Goal: Check status: Check status

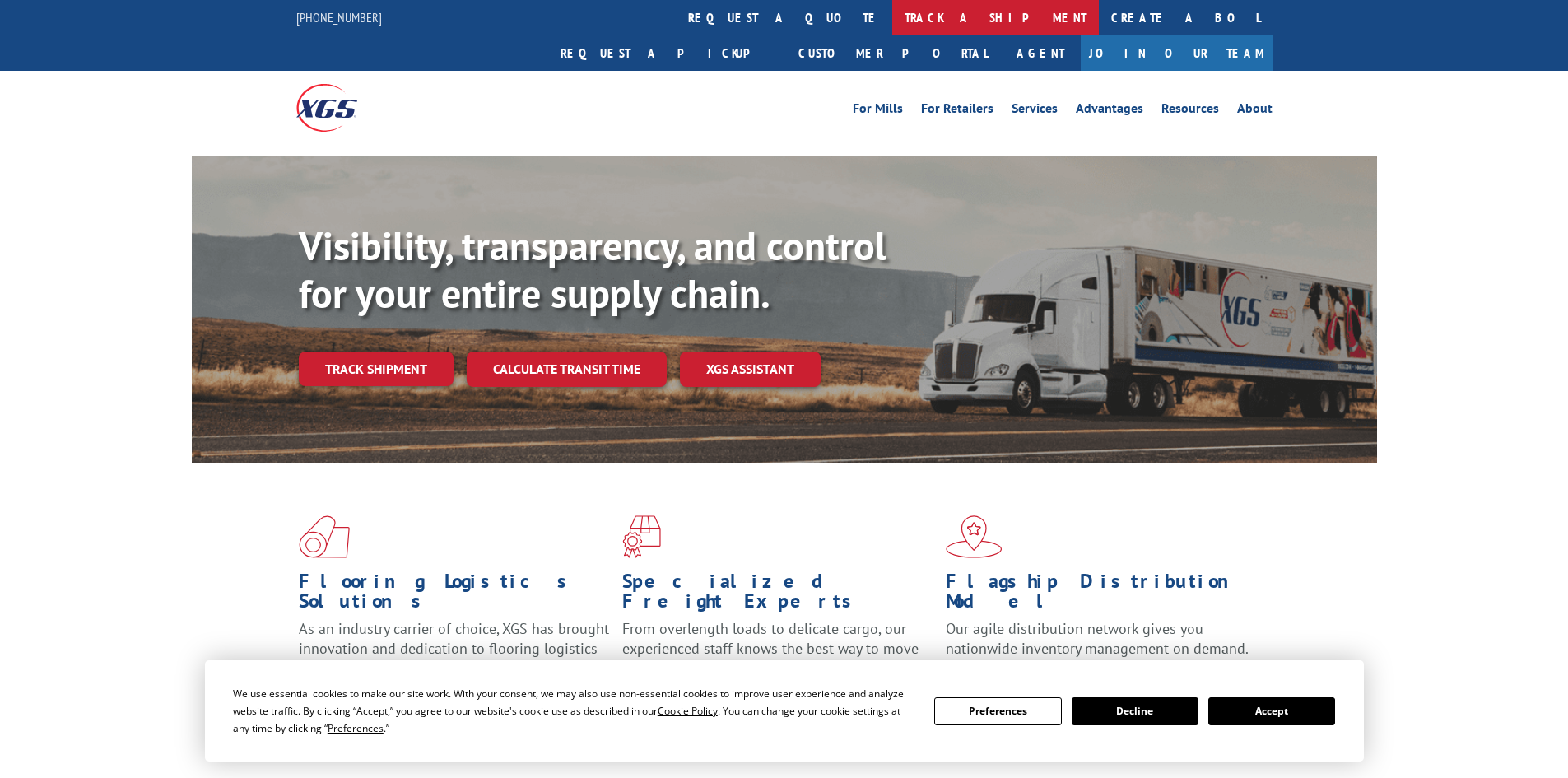
click at [893, 13] on link "track a shipment" at bounding box center [996, 17] width 207 height 36
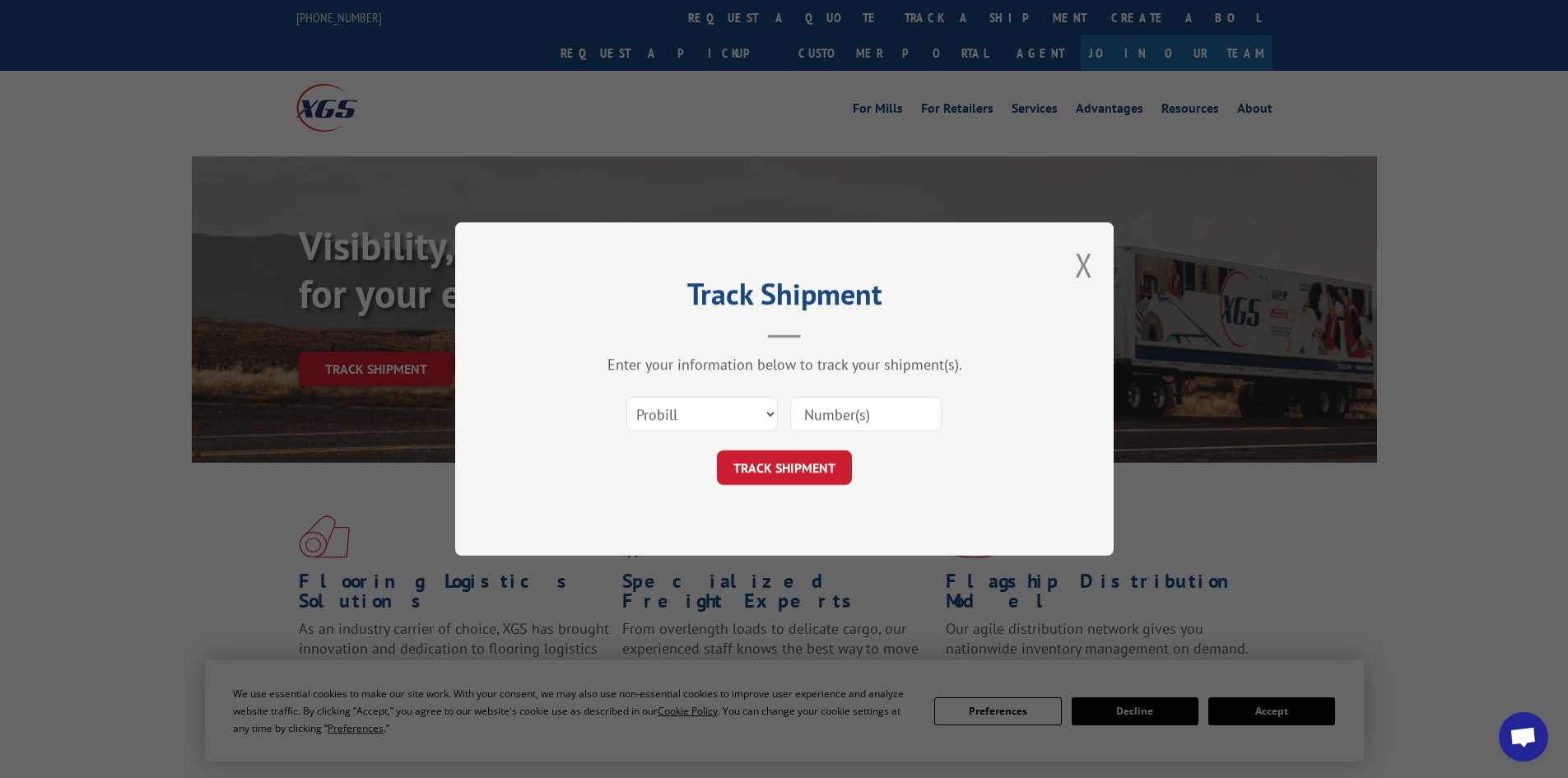
click at [851, 417] on input at bounding box center [866, 414] width 151 height 35
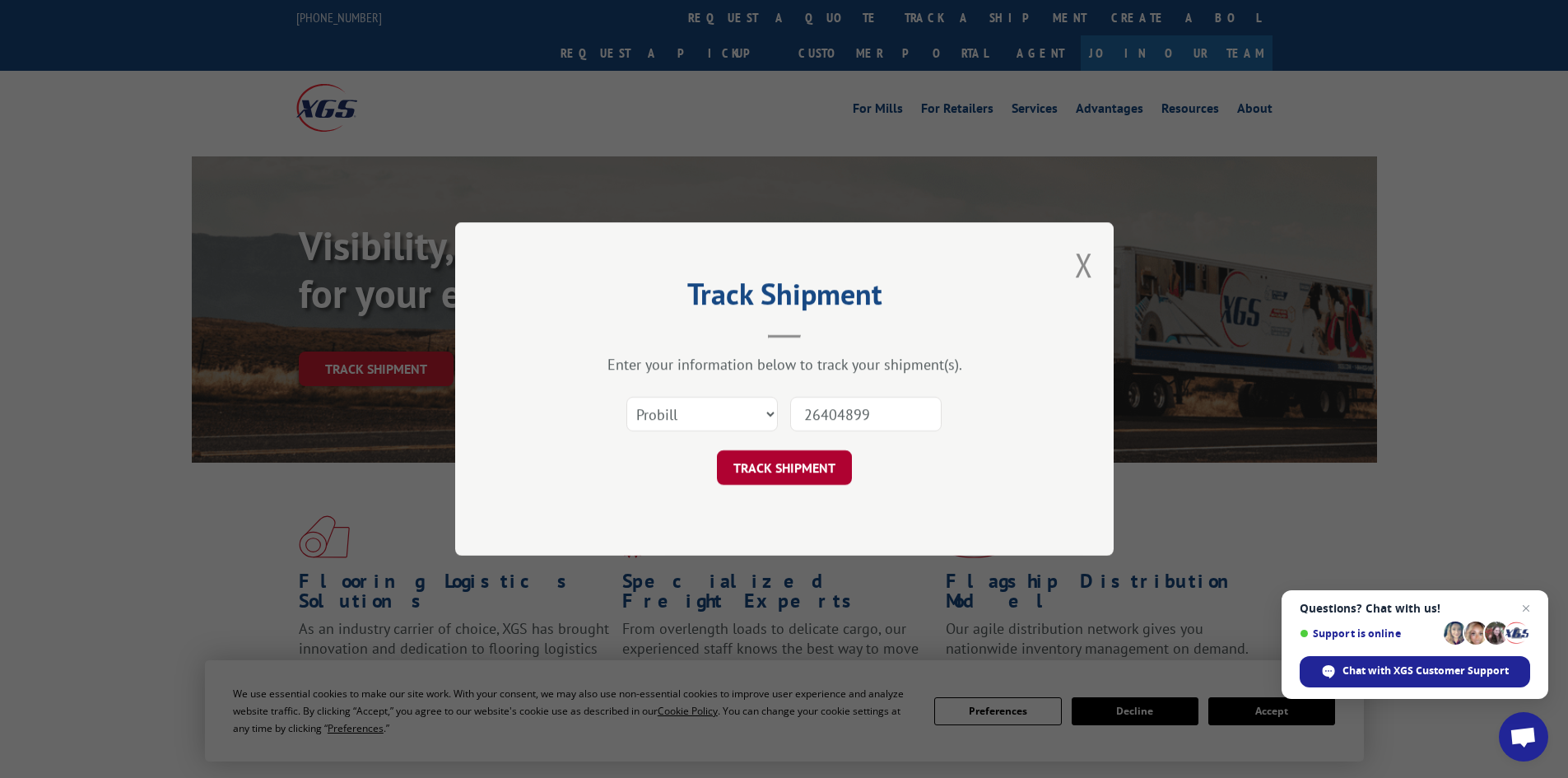
type input "26404899"
click at [775, 480] on button "TRACK SHIPMENT" at bounding box center [785, 468] width 135 height 35
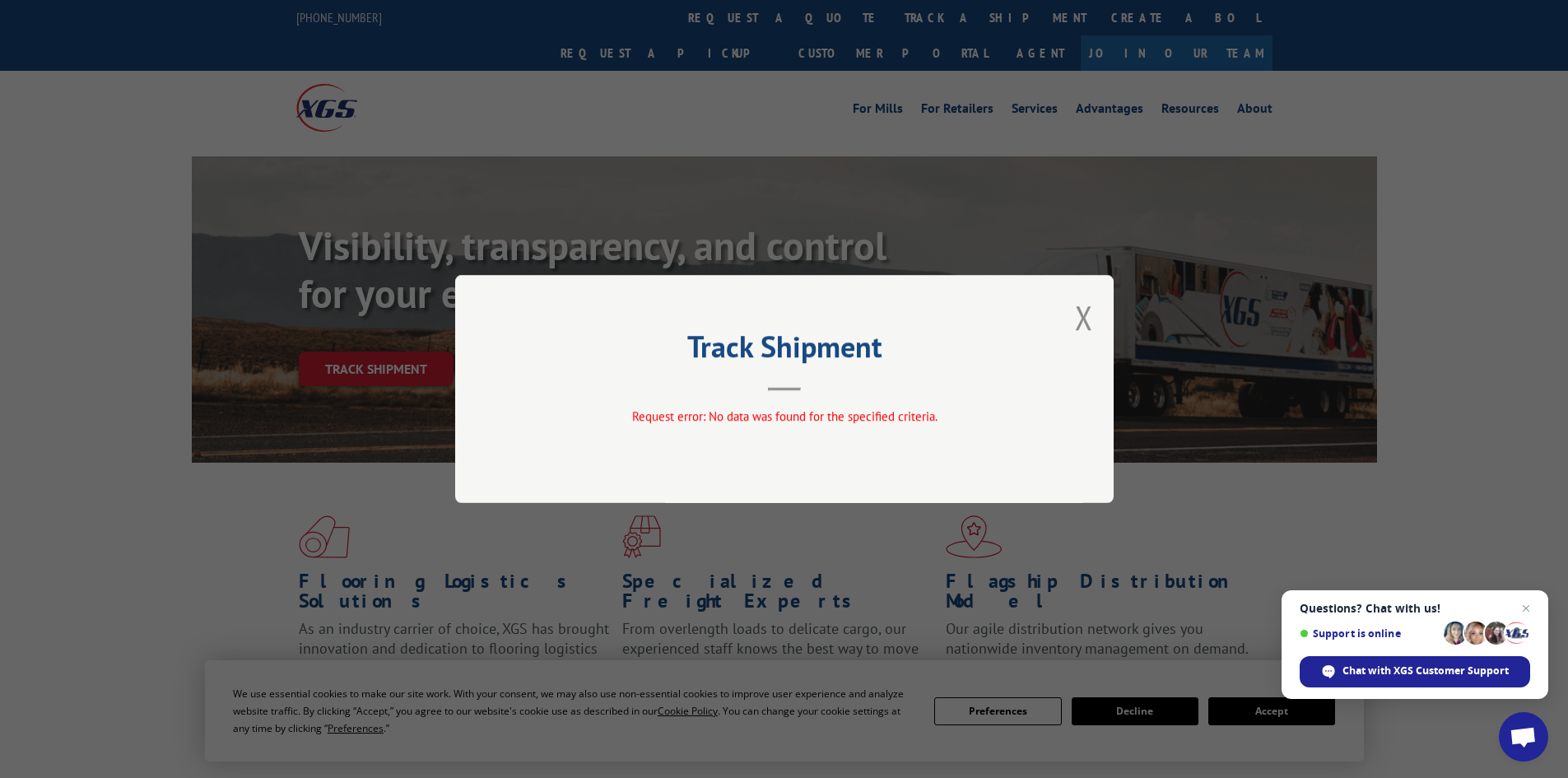
click at [1099, 309] on div "Track Shipment Request error: No data was found for the specified criteria." at bounding box center [785, 389] width 659 height 228
click at [1085, 311] on button "Close modal" at bounding box center [1084, 317] width 18 height 43
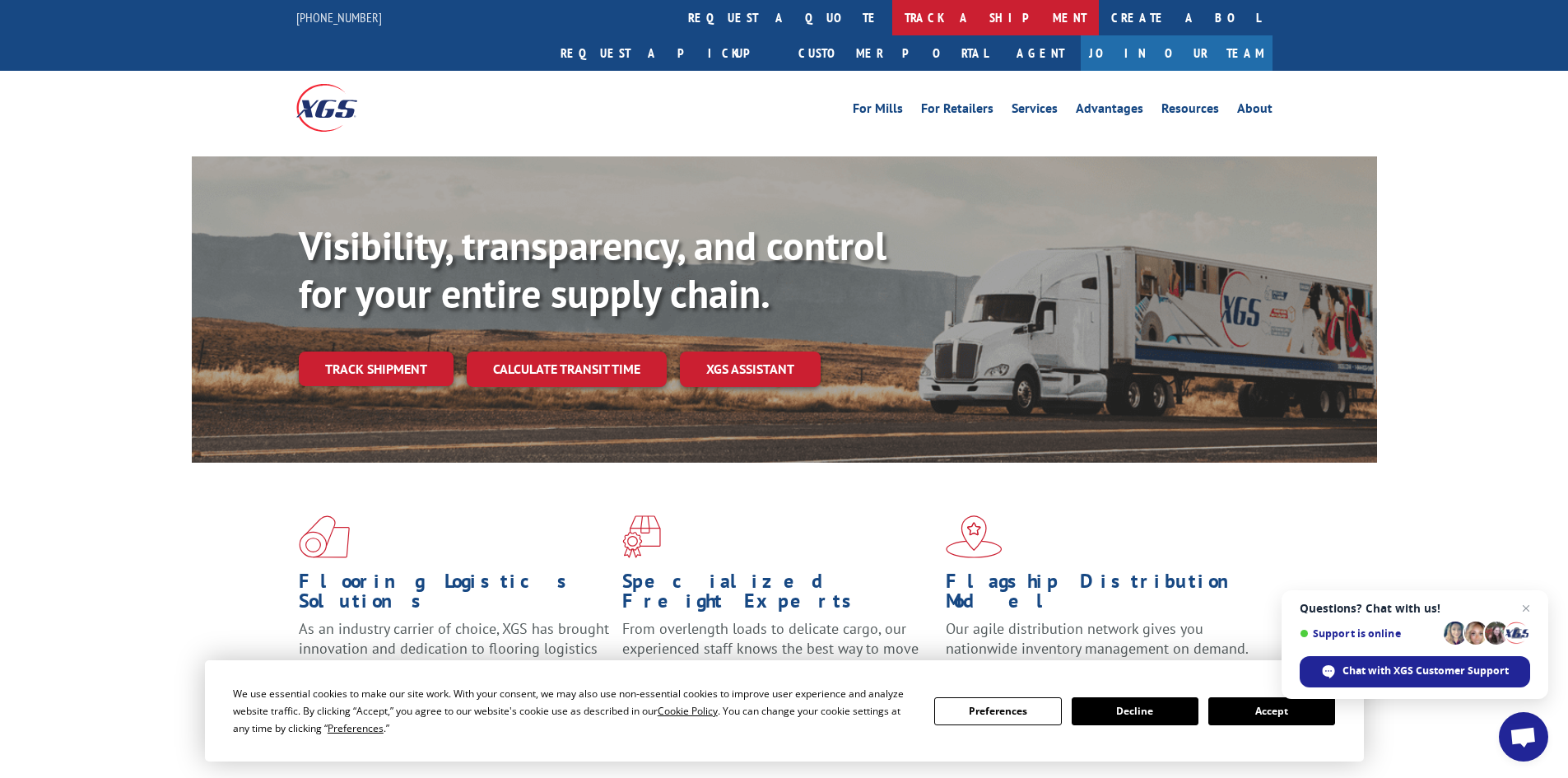
click at [893, 15] on link "track a shipment" at bounding box center [996, 17] width 207 height 36
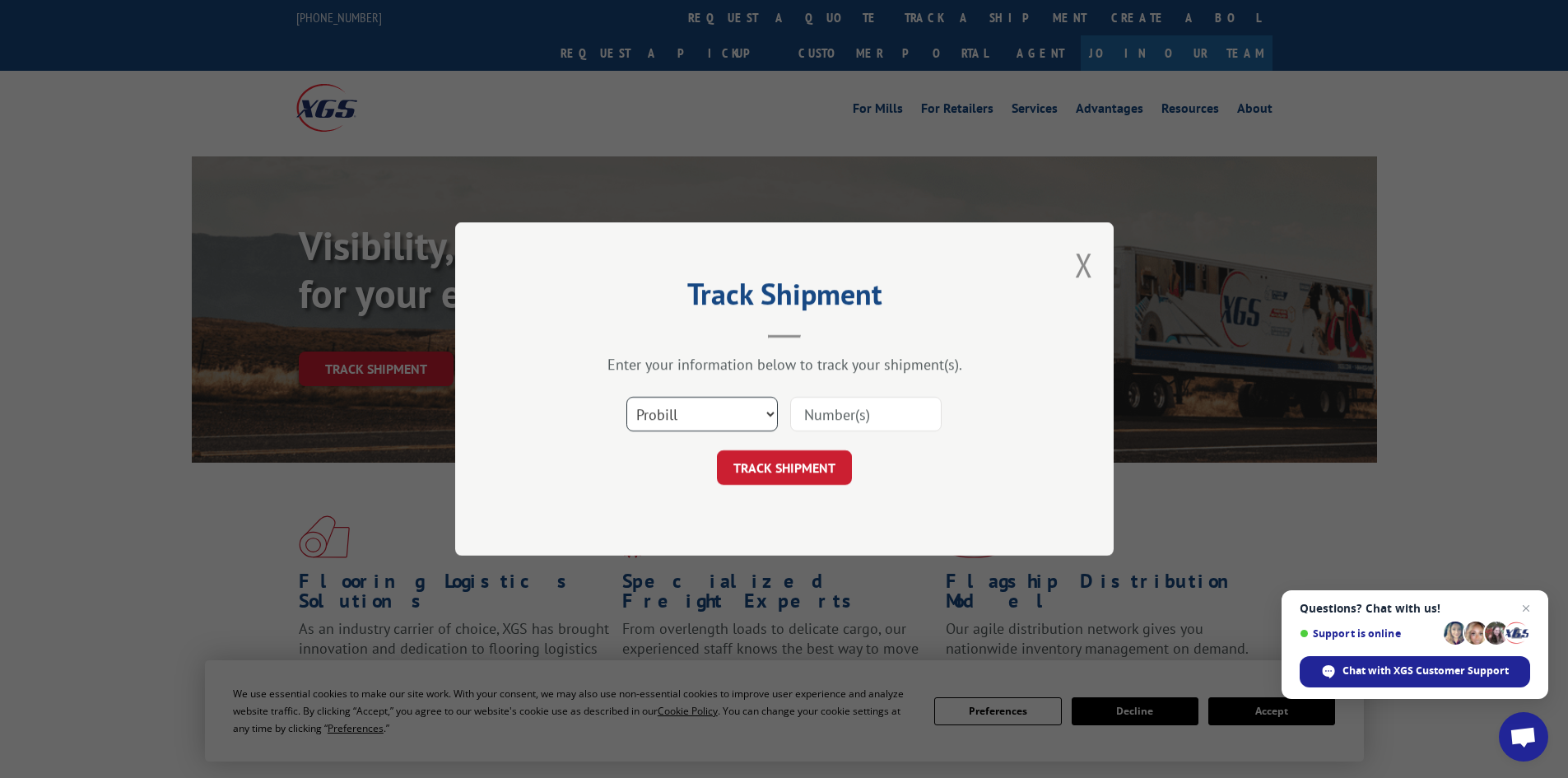
click at [737, 424] on select "Select category... Probill BOL PO" at bounding box center [702, 414] width 151 height 35
select select "po"
click at [627, 397] on select "Select category... Probill BOL PO" at bounding box center [702, 414] width 151 height 35
click at [813, 420] on input at bounding box center [866, 414] width 151 height 35
type input "26404899"
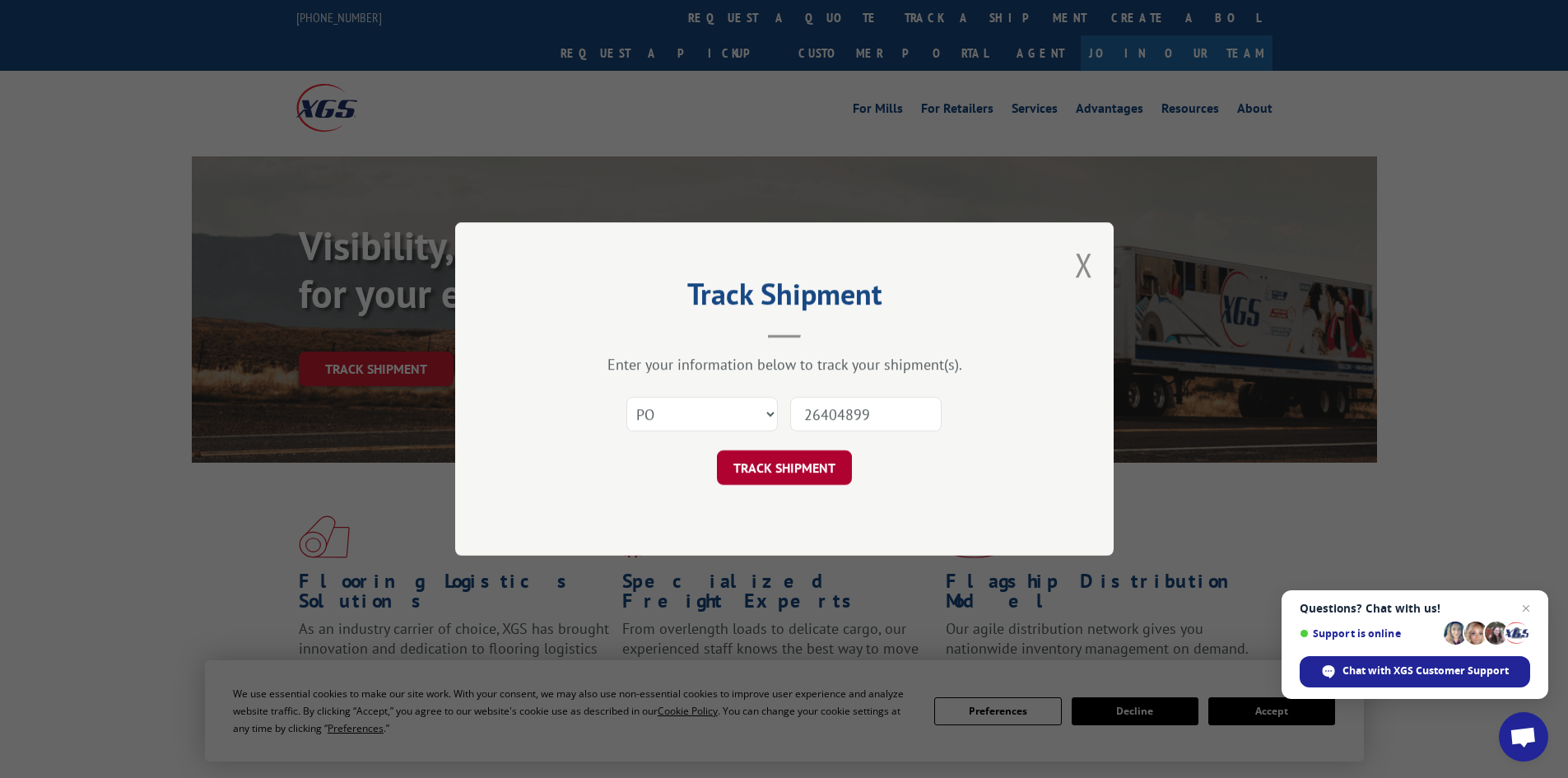
click at [807, 470] on button "TRACK SHIPMENT" at bounding box center [785, 468] width 135 height 35
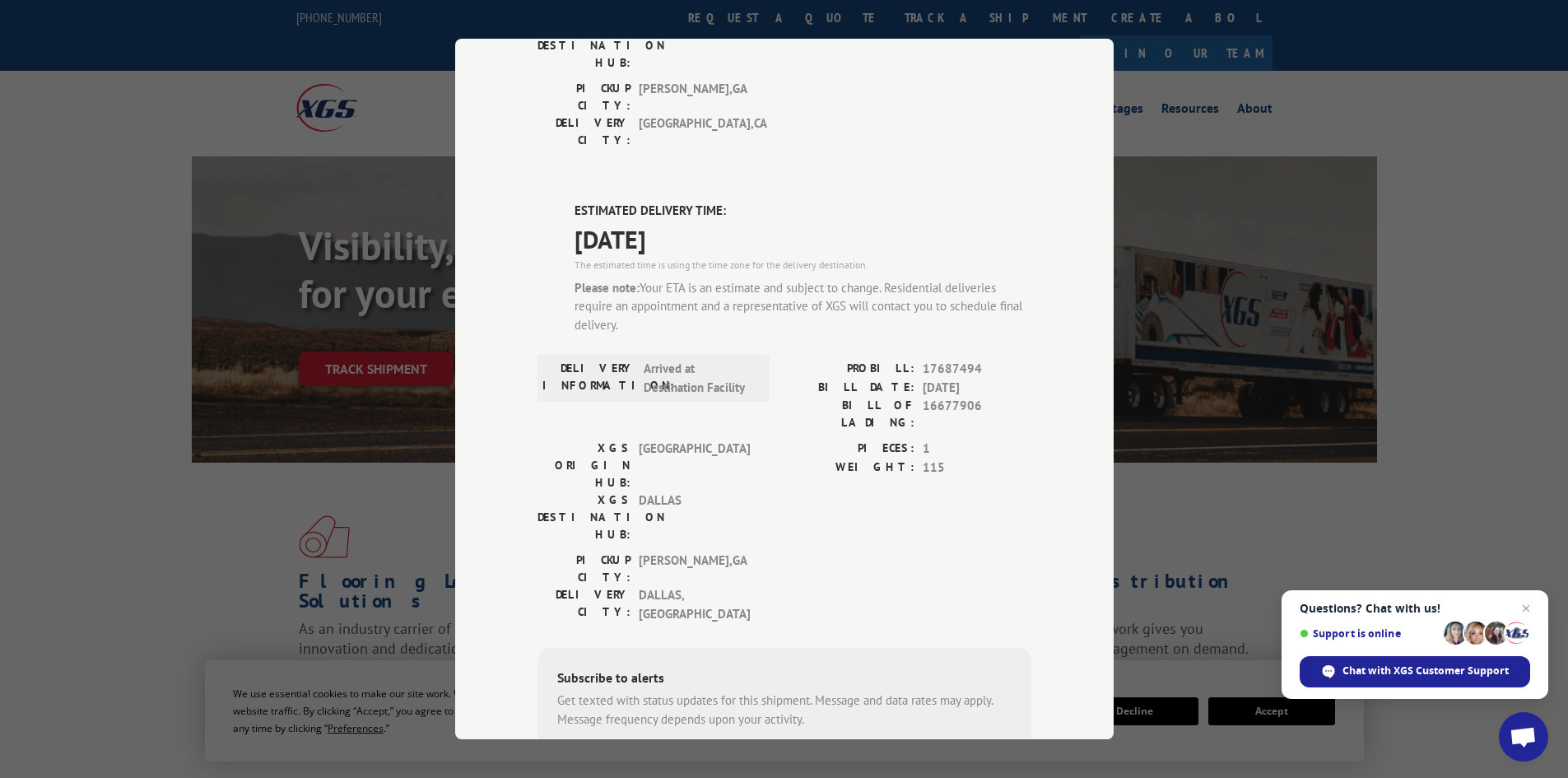
scroll to position [303, 0]
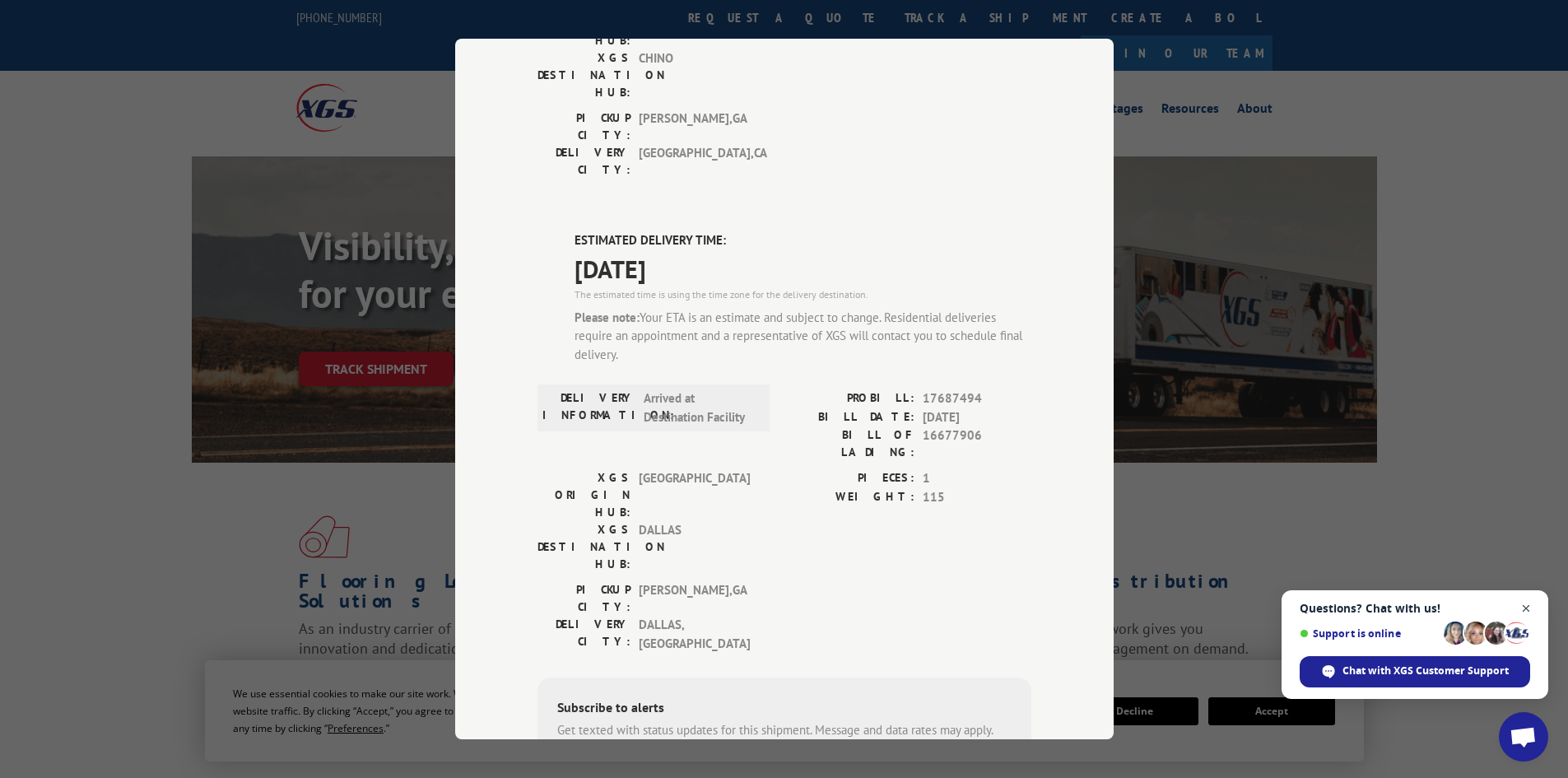
drag, startPoint x: 1528, startPoint y: 611, endPoint x: 1511, endPoint y: 575, distance: 39.8
click at [1528, 609] on span "Close chat" at bounding box center [1527, 608] width 20 height 20
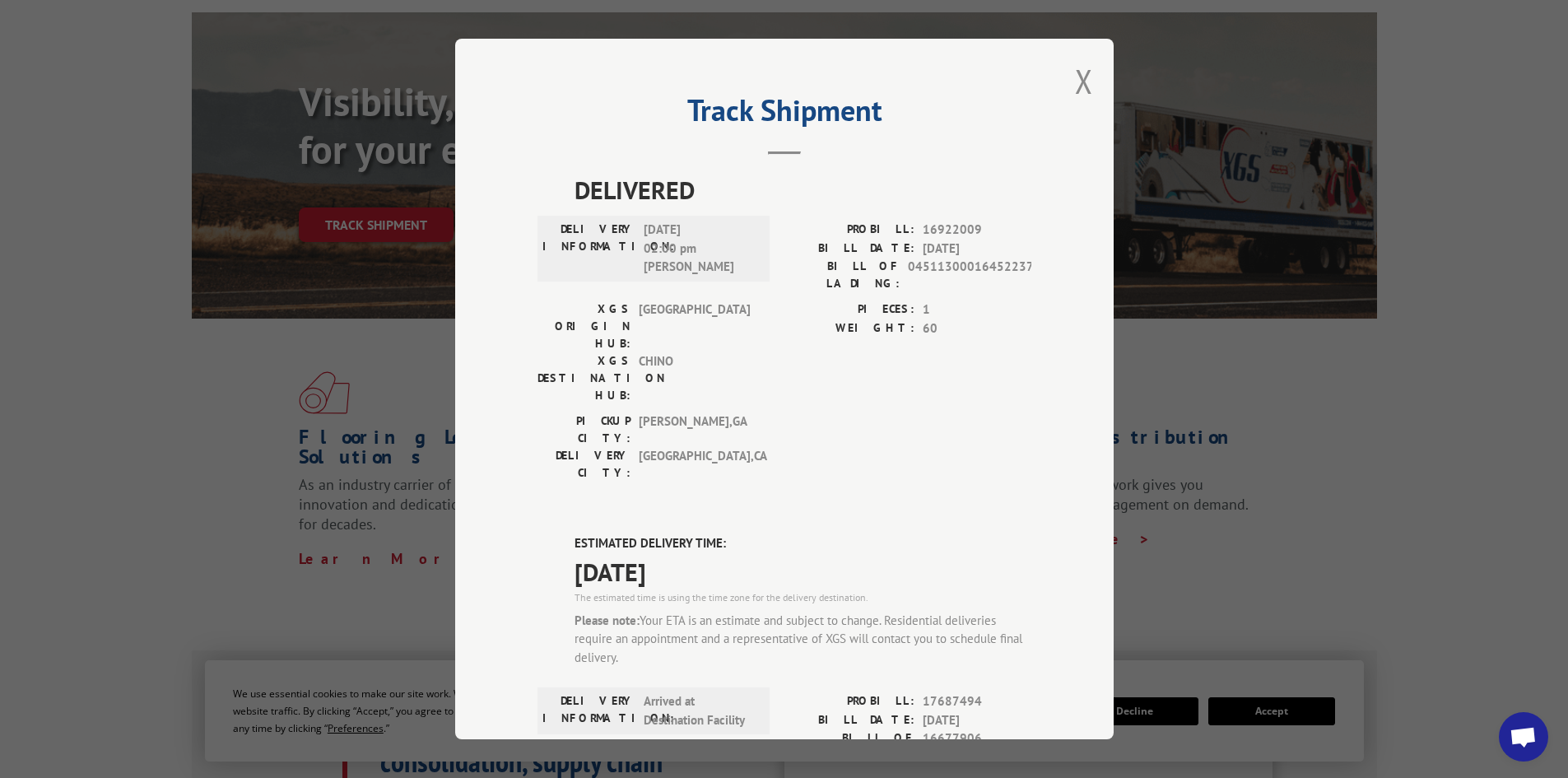
scroll to position [0, 0]
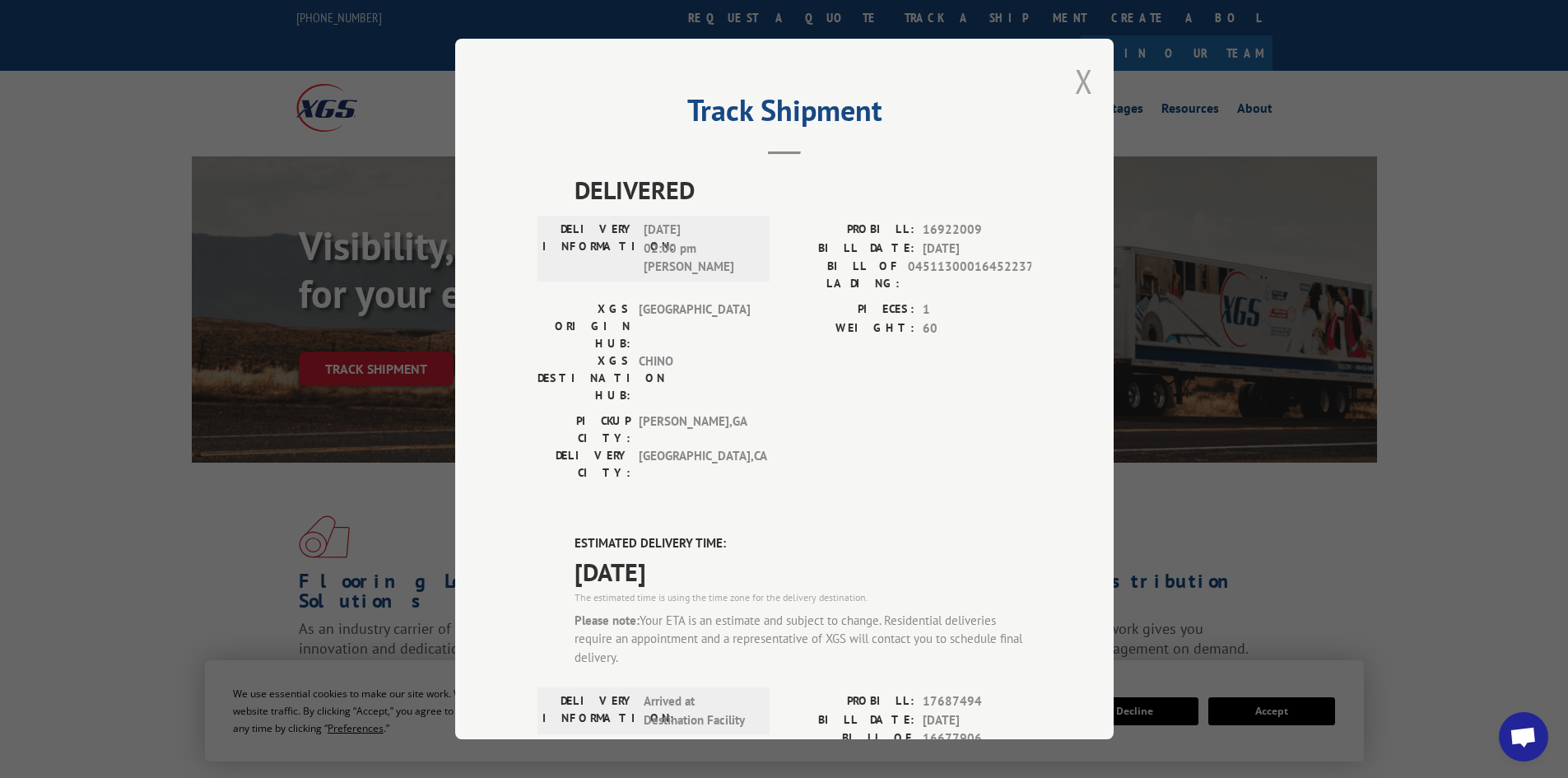
click at [1081, 84] on button "Close modal" at bounding box center [1084, 81] width 18 height 43
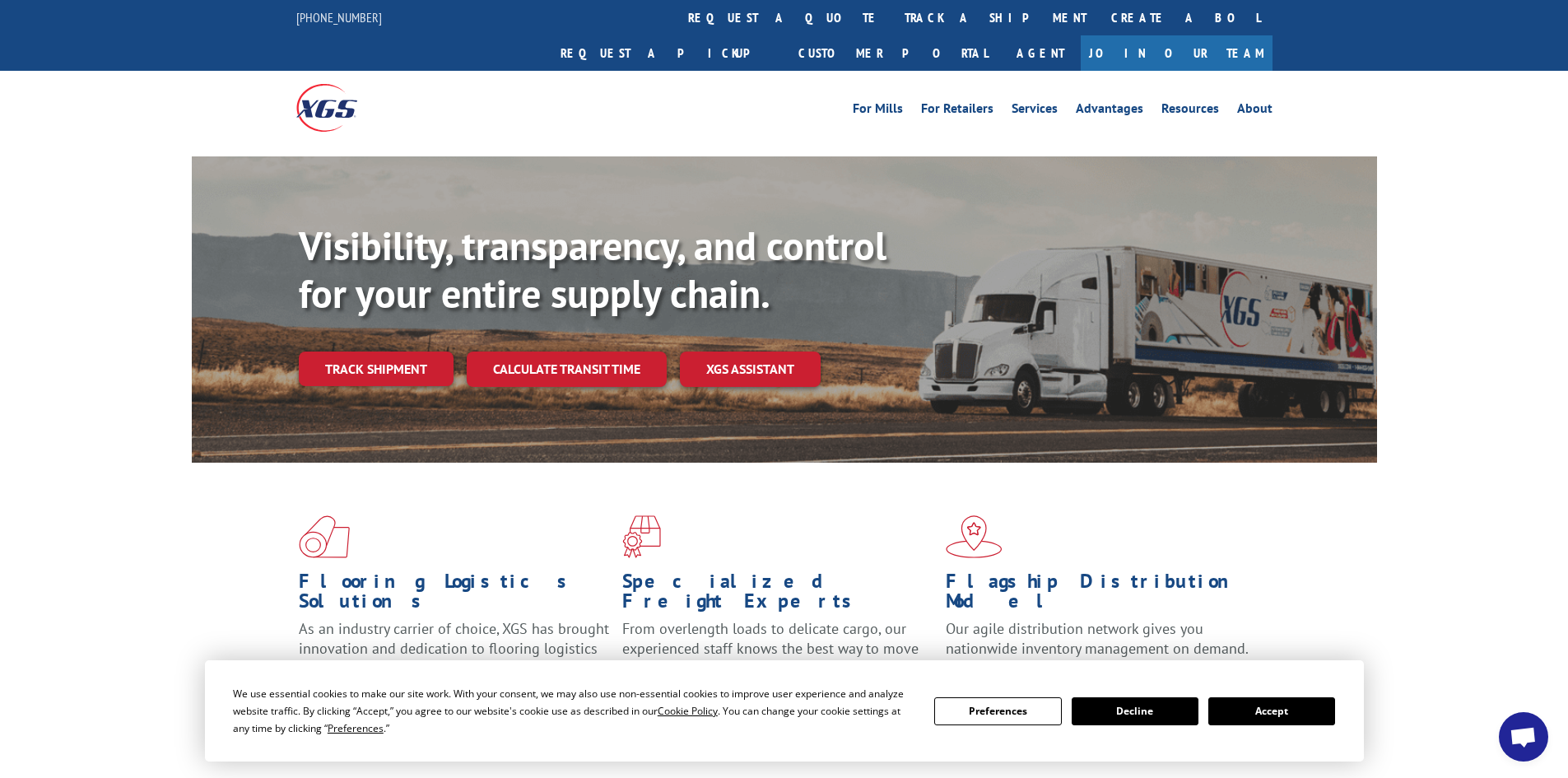
click at [1305, 719] on button "Accept" at bounding box center [1272, 711] width 127 height 28
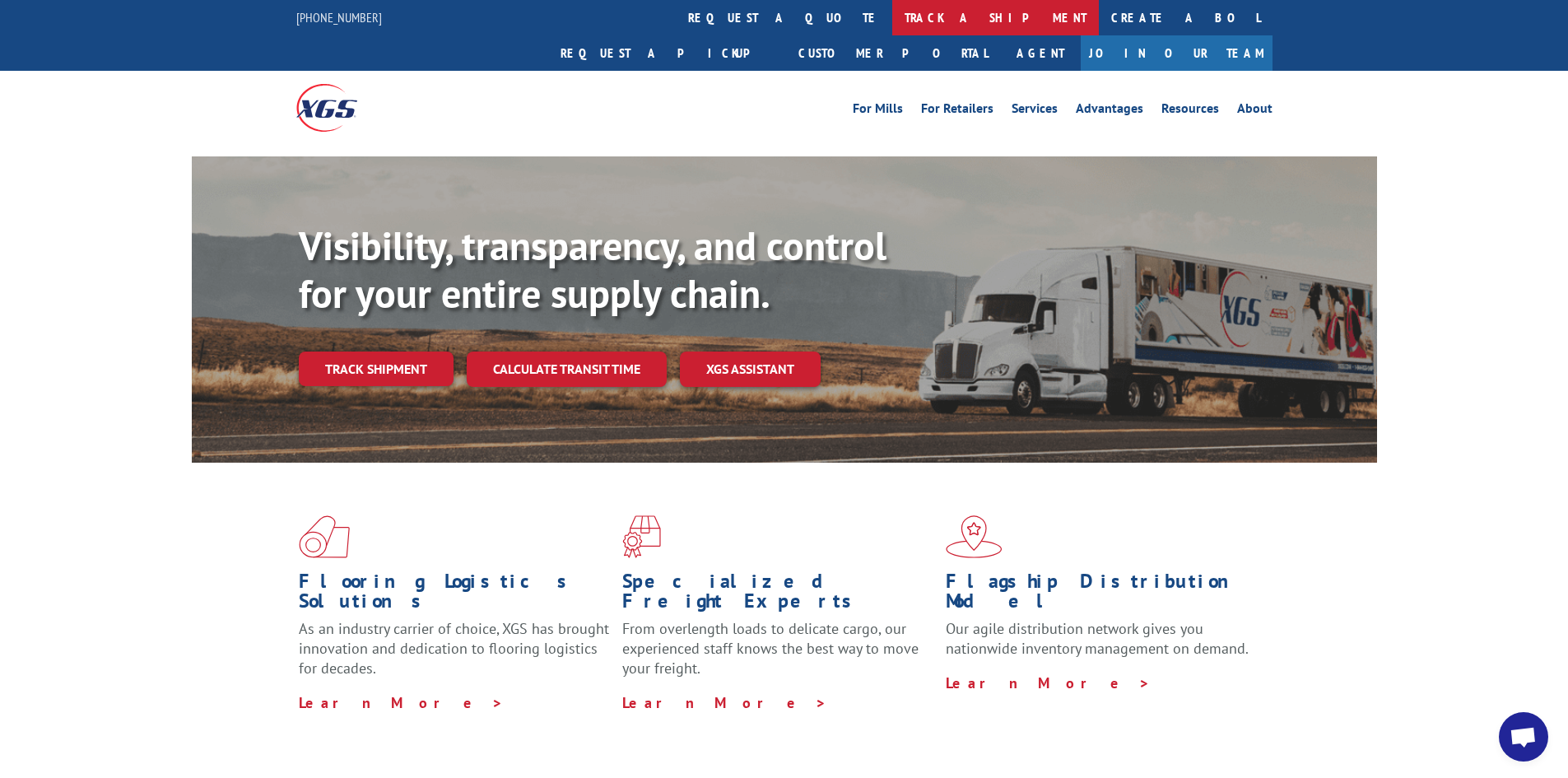
click at [893, 14] on link "track a shipment" at bounding box center [996, 17] width 207 height 36
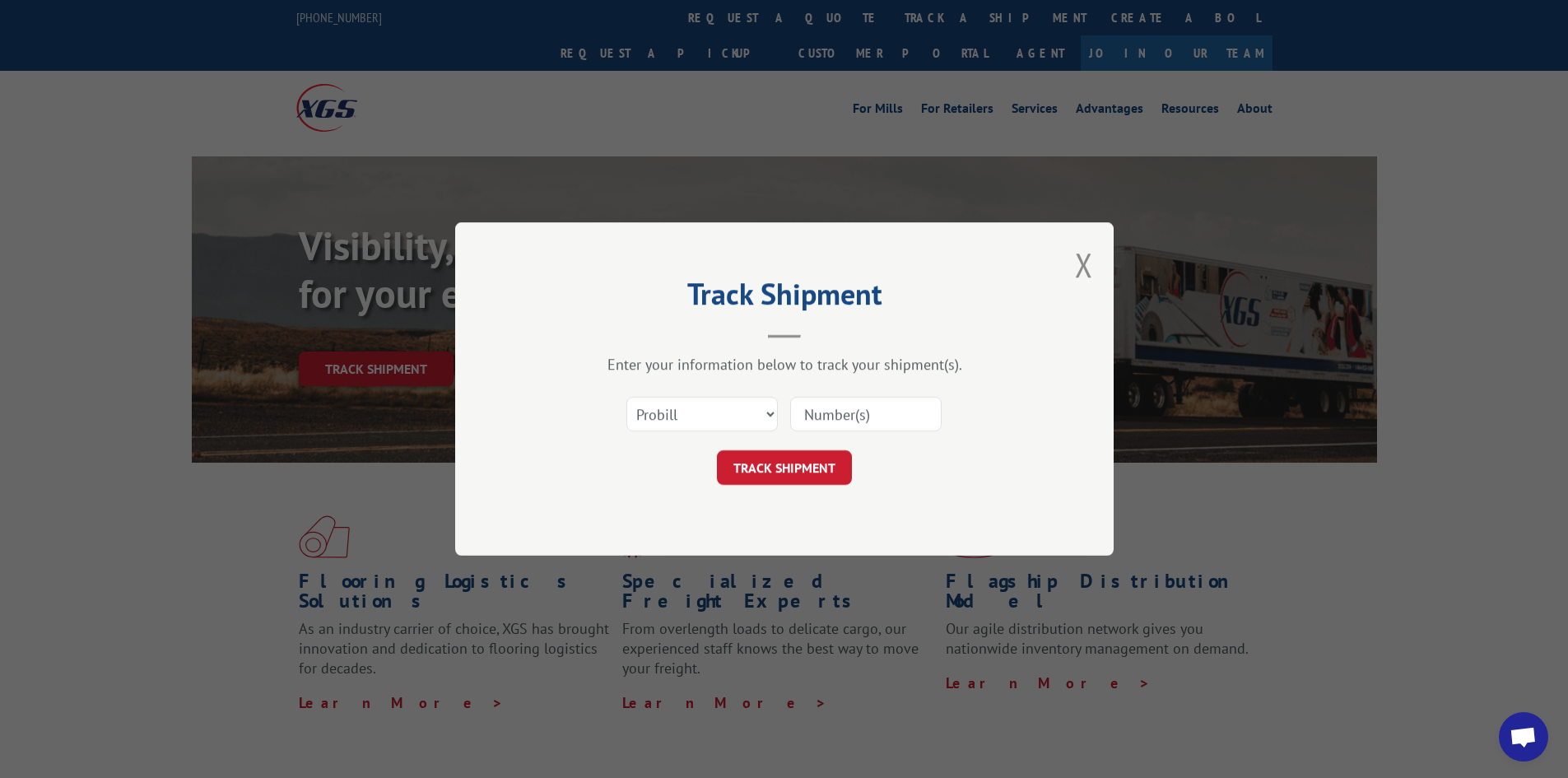
click at [836, 424] on input at bounding box center [866, 414] width 151 height 35
type input "26404899"
click at [757, 408] on select "Select category... Probill BOL PO" at bounding box center [702, 414] width 151 height 35
select select "po"
click at [627, 397] on select "Select category... Probill BOL PO" at bounding box center [702, 414] width 151 height 35
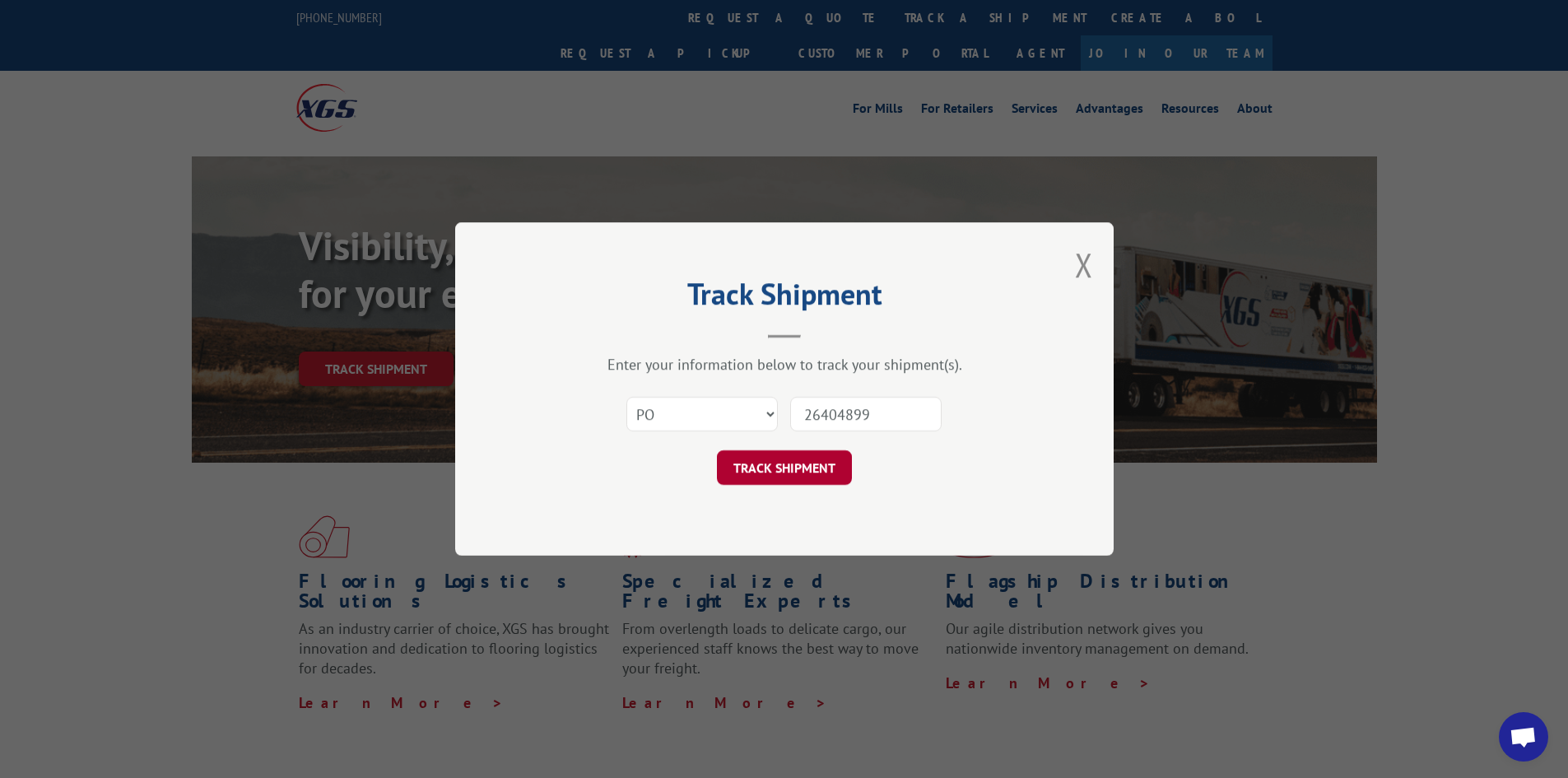
click at [768, 473] on button "TRACK SHIPMENT" at bounding box center [785, 468] width 135 height 35
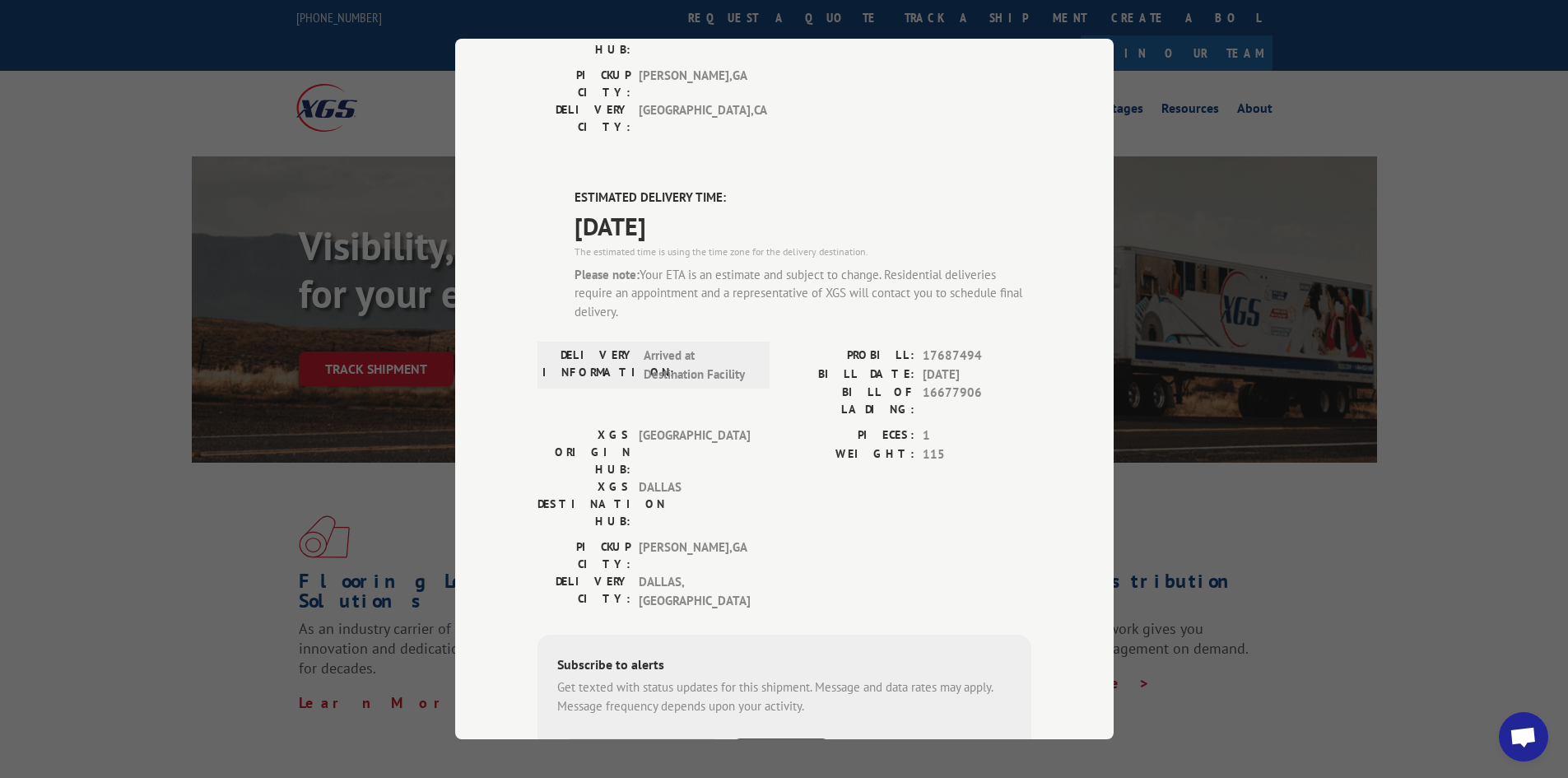
scroll to position [385, 0]
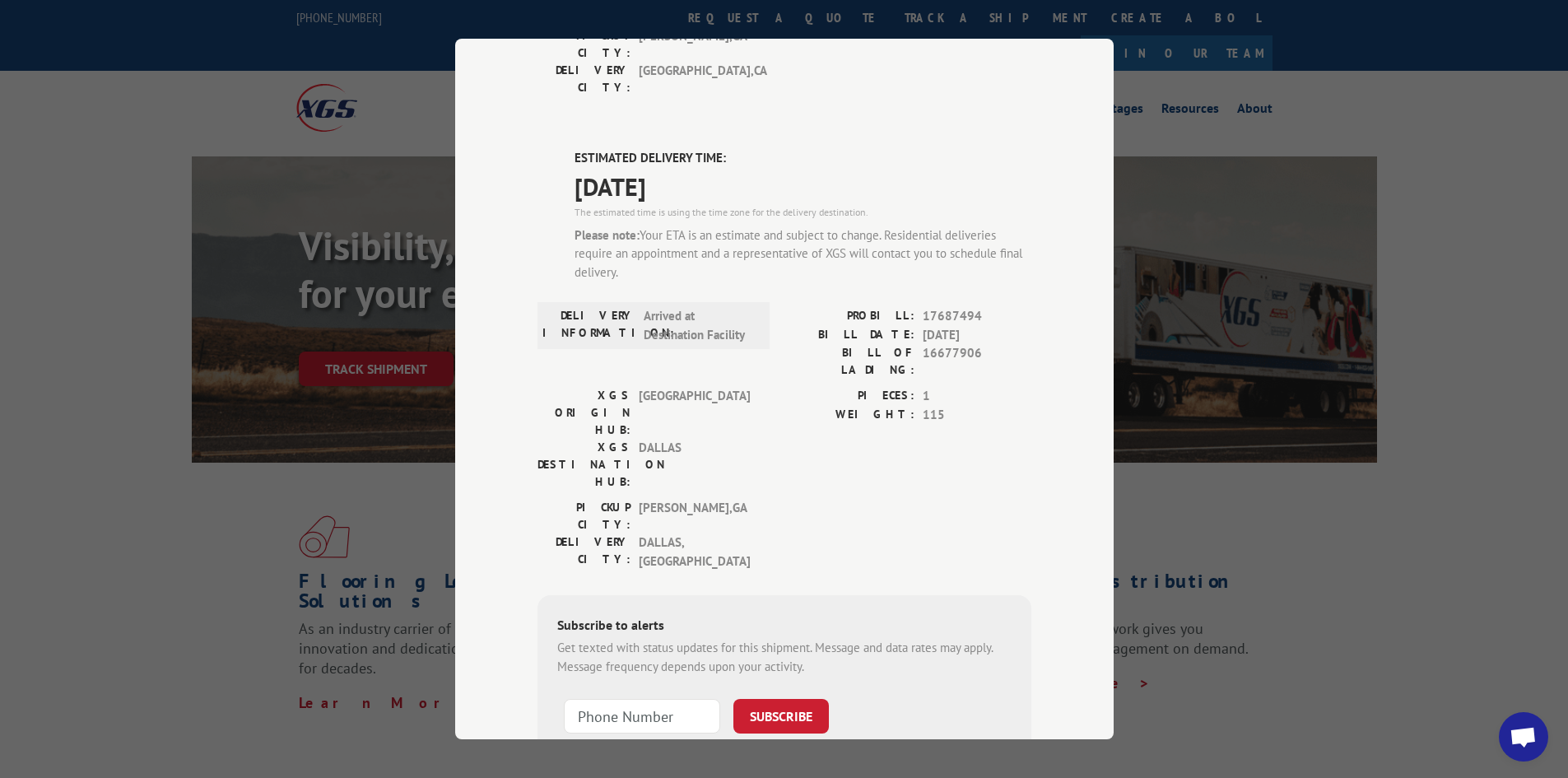
type input "+1 (___) ___-____"
click at [681, 699] on input "+1 (___) ___-____" at bounding box center [642, 716] width 156 height 35
type input "+1 (___) ___-____"
